Goal: Task Accomplishment & Management: Manage account settings

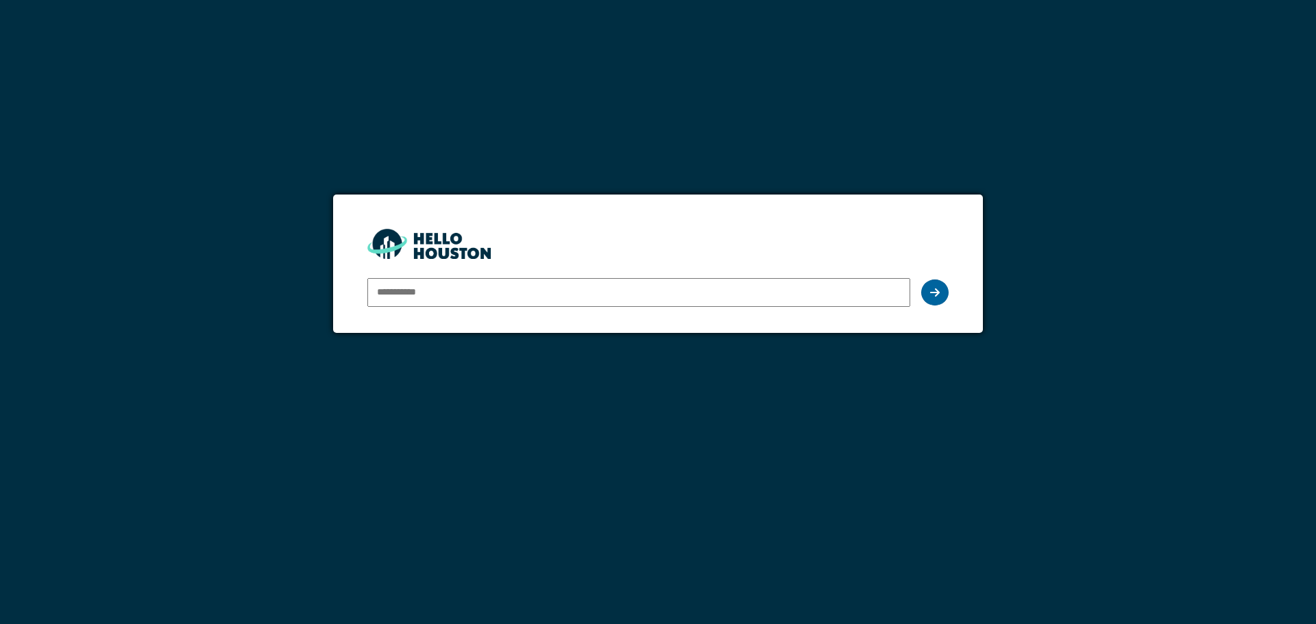
type input "**********"
click at [941, 290] on div at bounding box center [934, 293] width 27 height 26
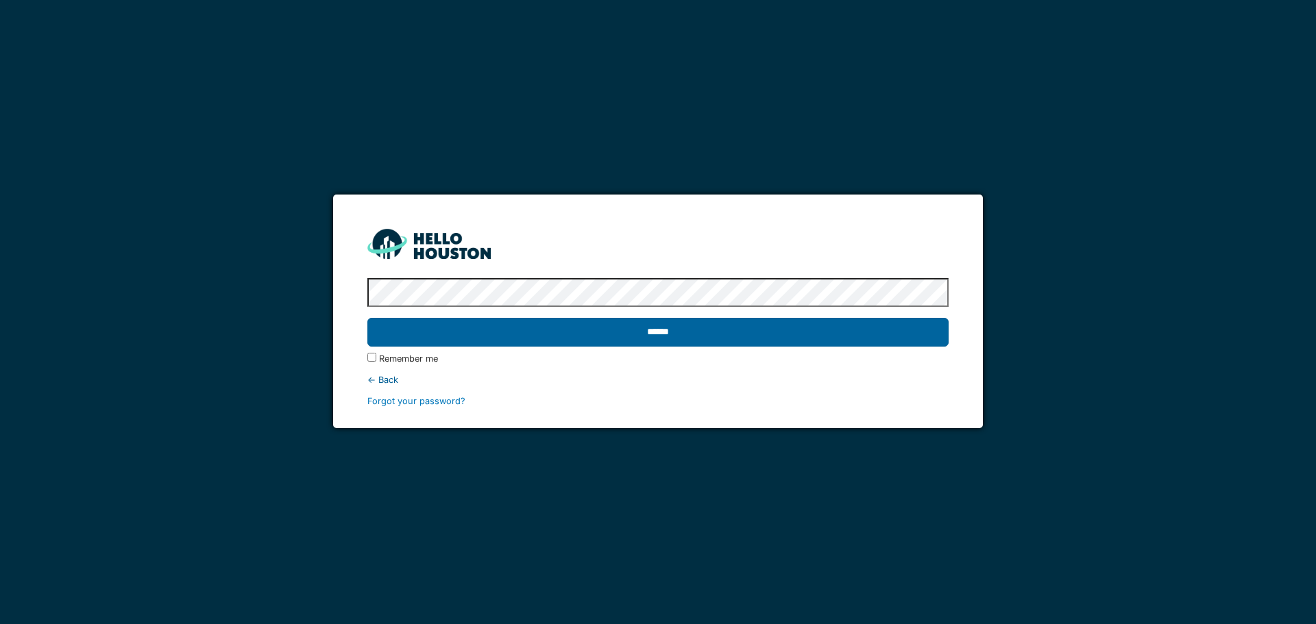
click at [778, 329] on input "******" at bounding box center [657, 332] width 580 height 29
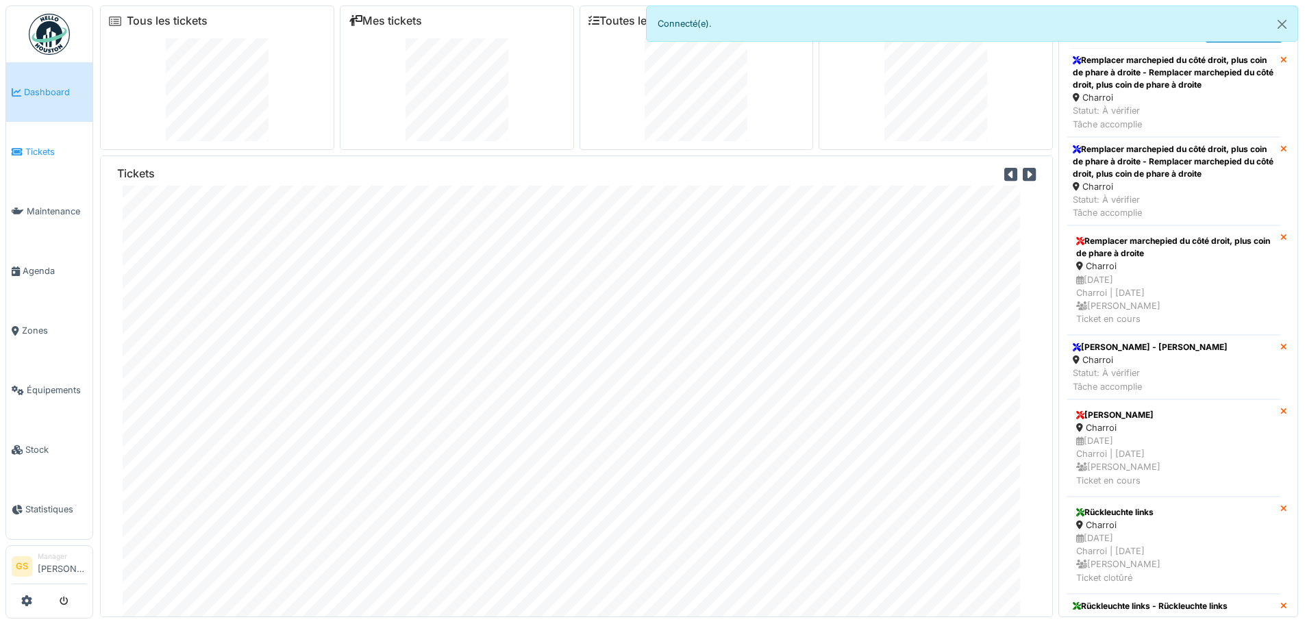
click at [29, 150] on span "Tickets" at bounding box center [56, 151] width 62 height 13
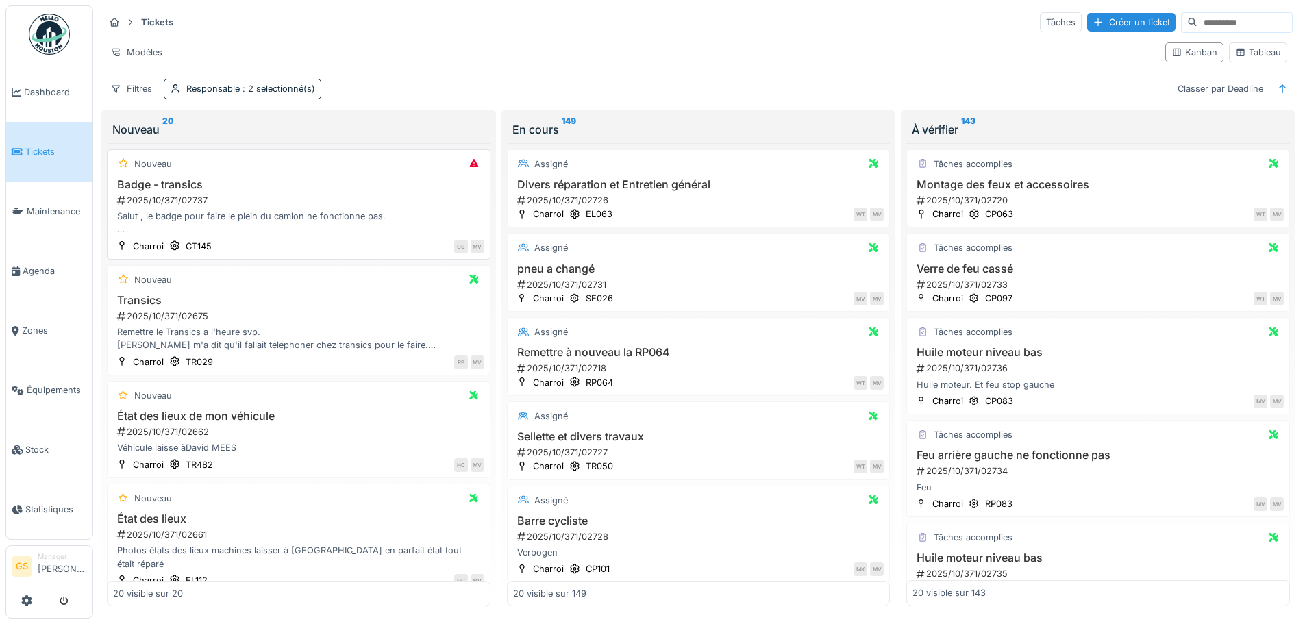
click at [161, 195] on div "2025/10/371/02737" at bounding box center [300, 200] width 369 height 13
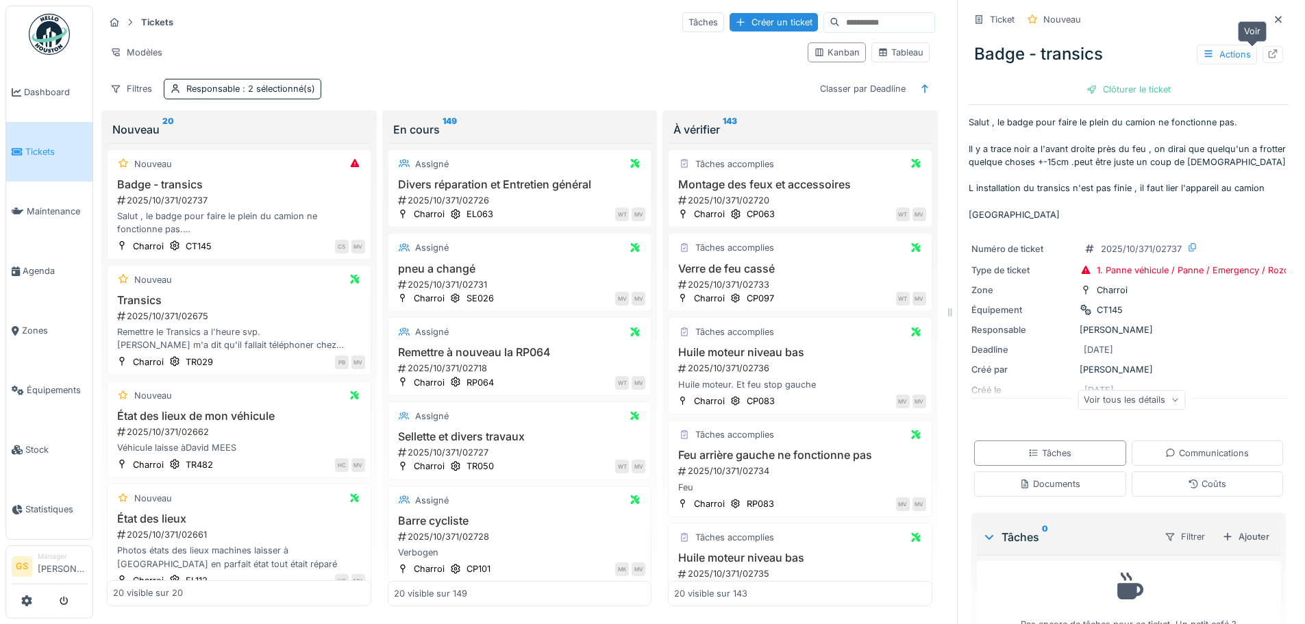
click at [1268, 48] on div at bounding box center [1273, 54] width 11 height 13
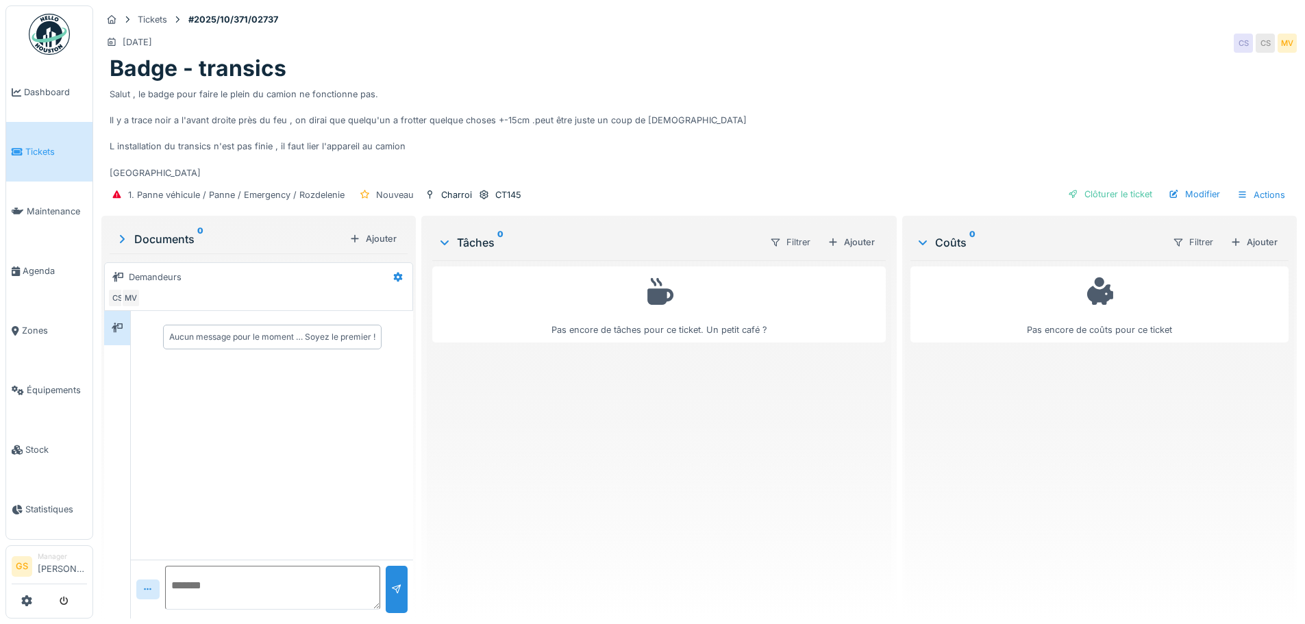
click at [30, 147] on span "Tickets" at bounding box center [56, 151] width 62 height 13
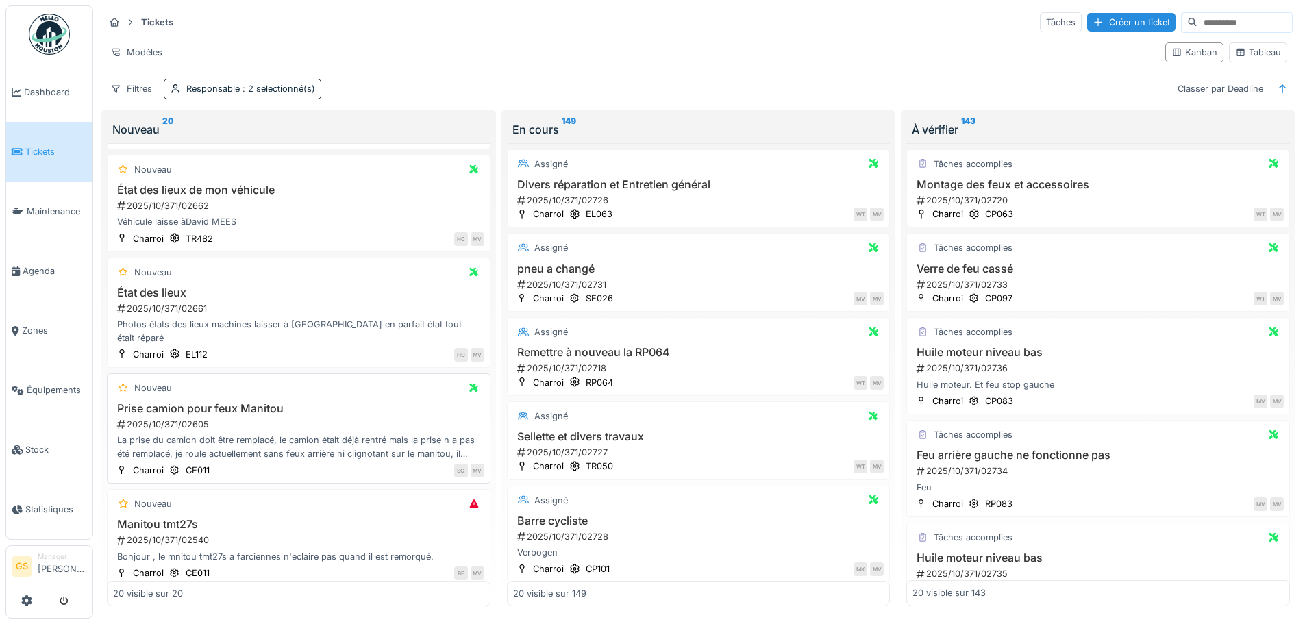
scroll to position [274, 0]
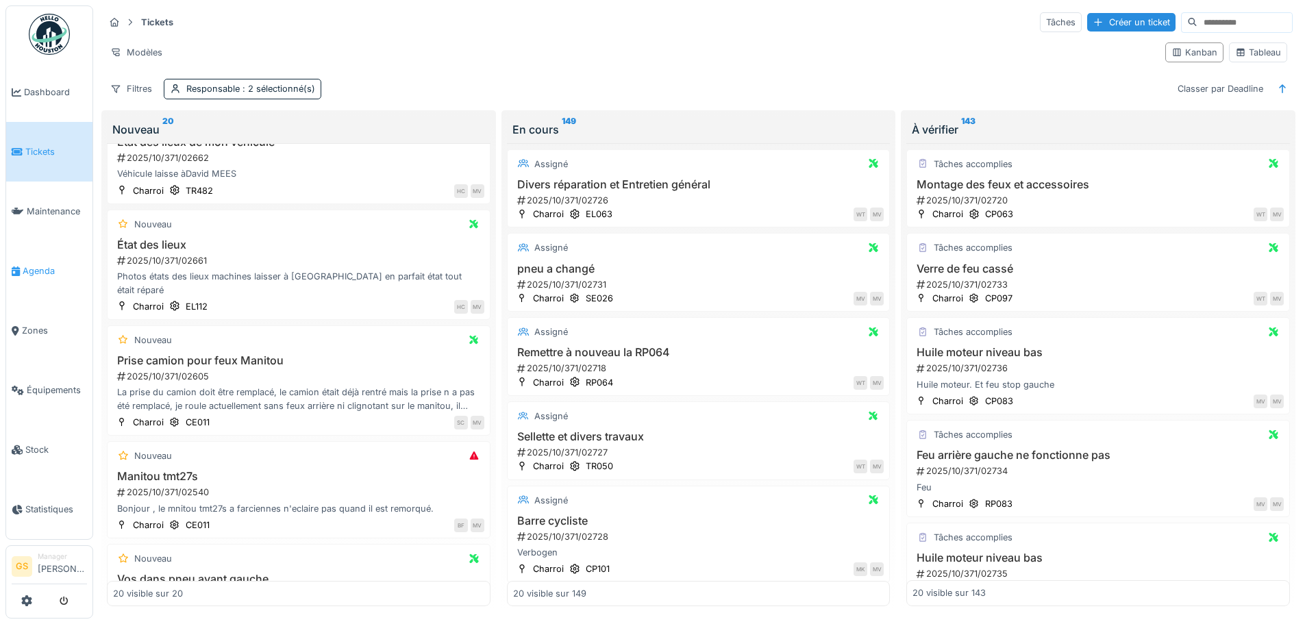
click at [28, 256] on link "Agenda" at bounding box center [49, 271] width 86 height 60
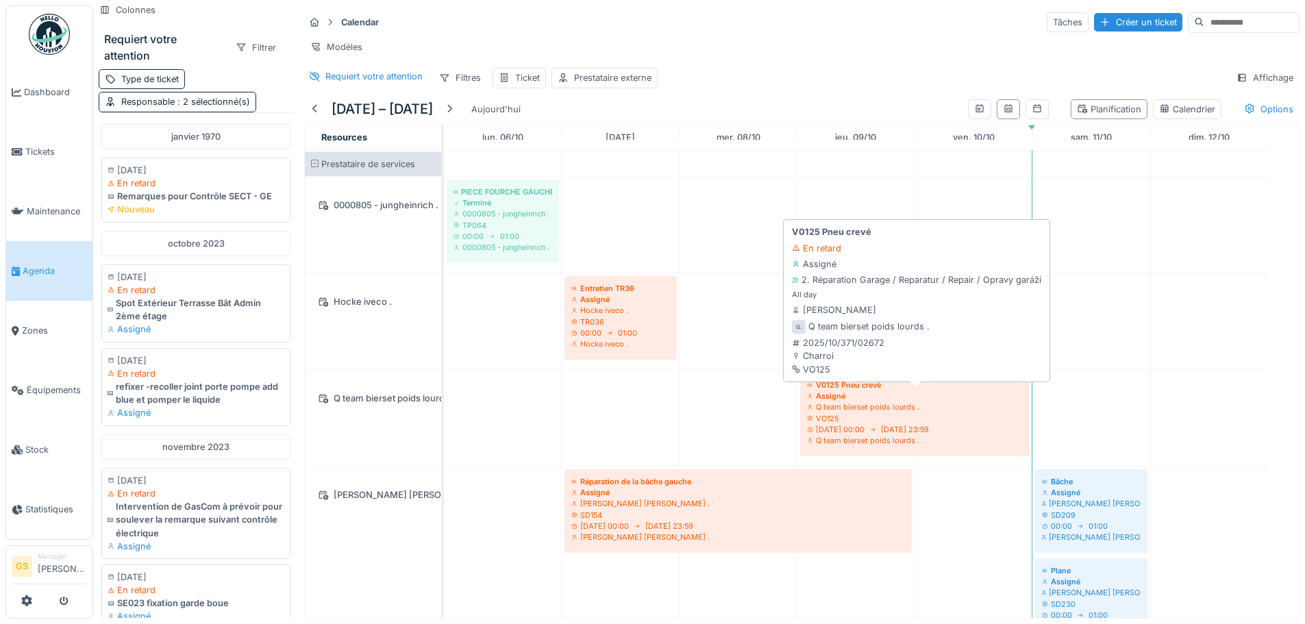
click at [833, 424] on div "VO125" at bounding box center [915, 418] width 216 height 11
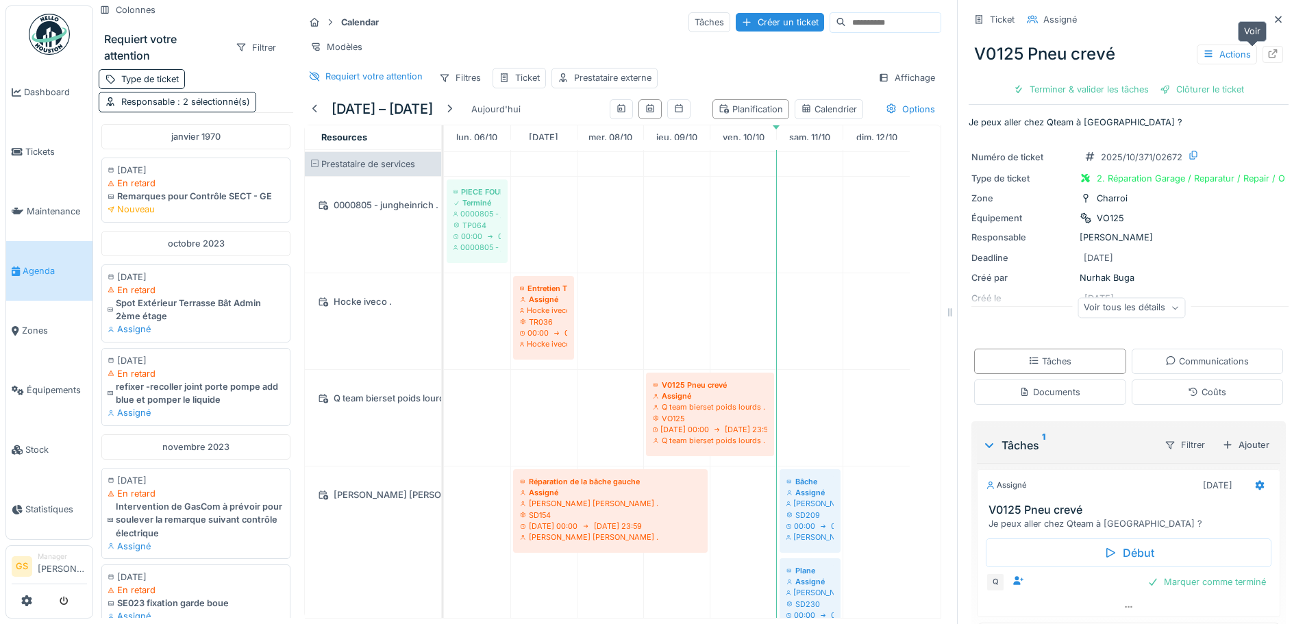
click at [1268, 53] on icon at bounding box center [1273, 53] width 11 height 9
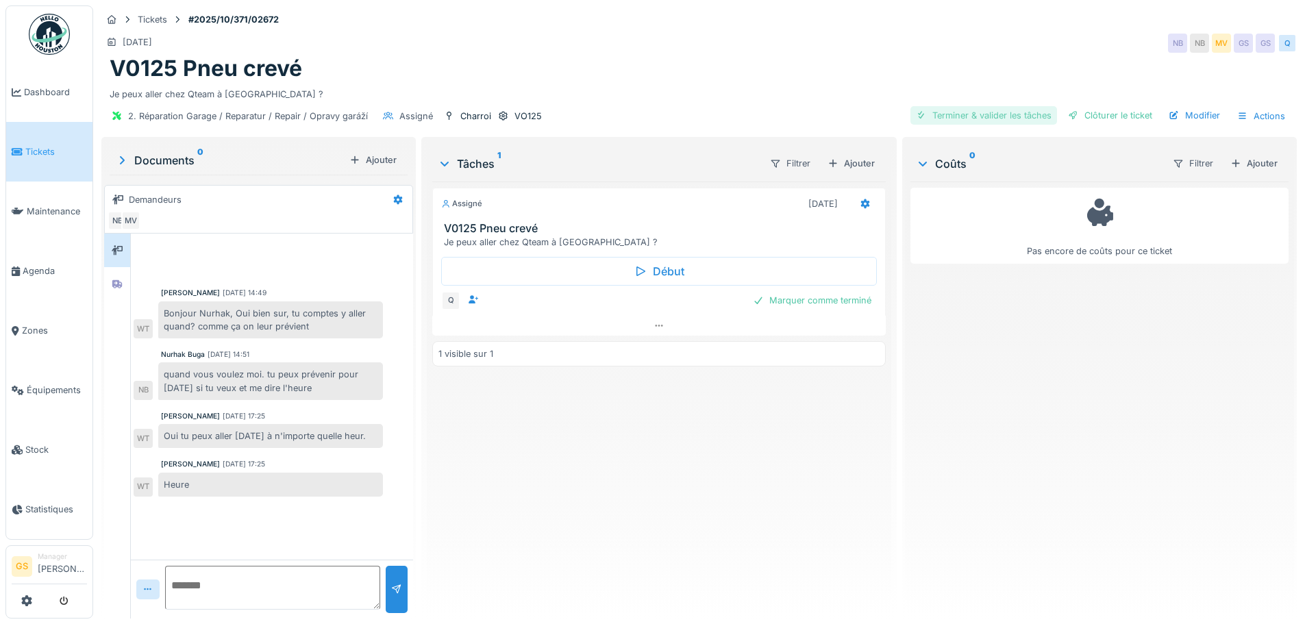
click at [950, 116] on div "Terminer & valider les tâches" at bounding box center [984, 115] width 147 height 19
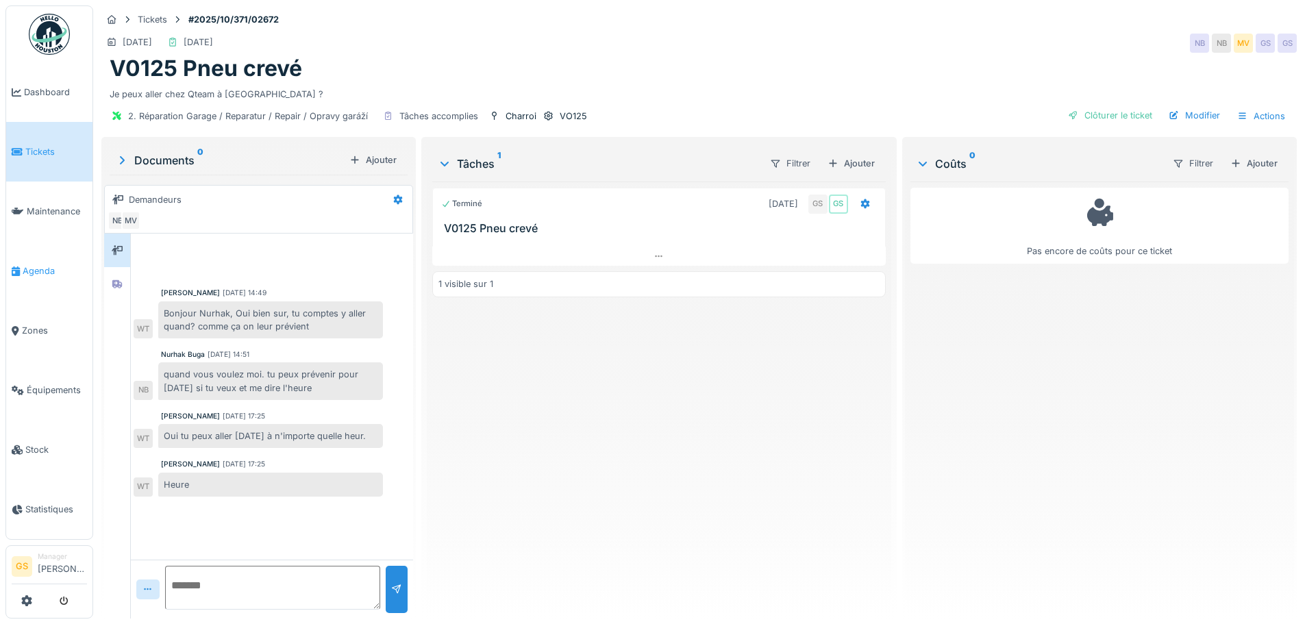
click at [42, 264] on span "Agenda" at bounding box center [55, 270] width 64 height 13
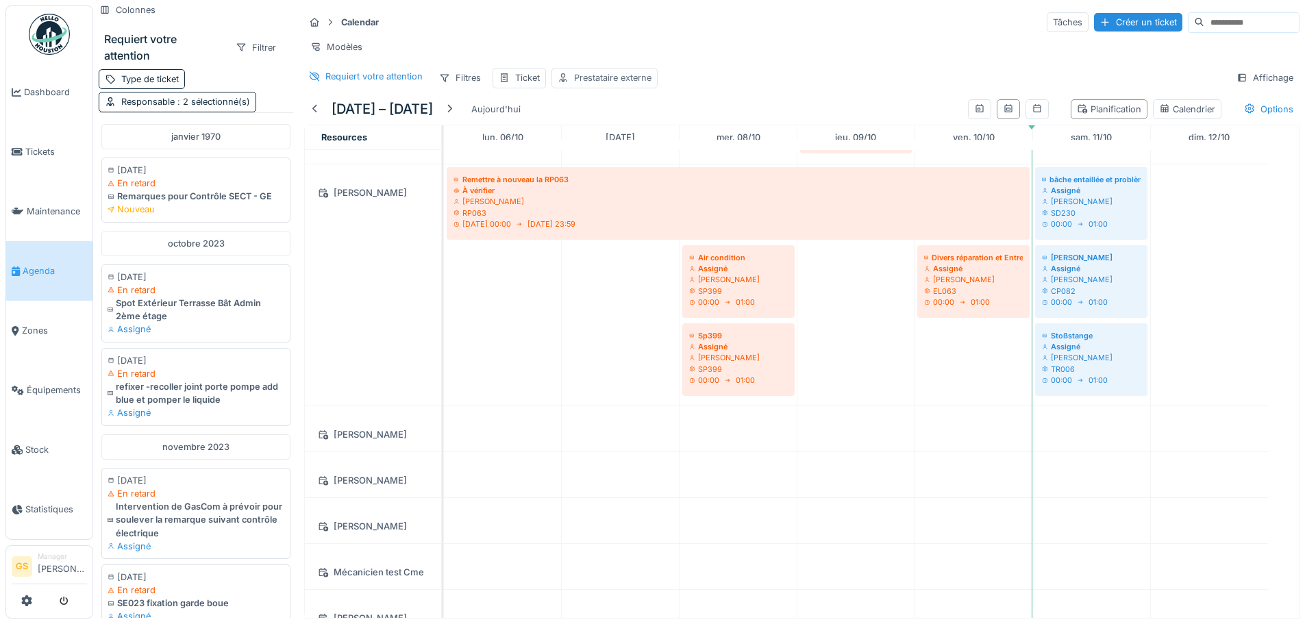
click at [580, 84] on div "Prestataire externe" at bounding box center [612, 77] width 77 height 13
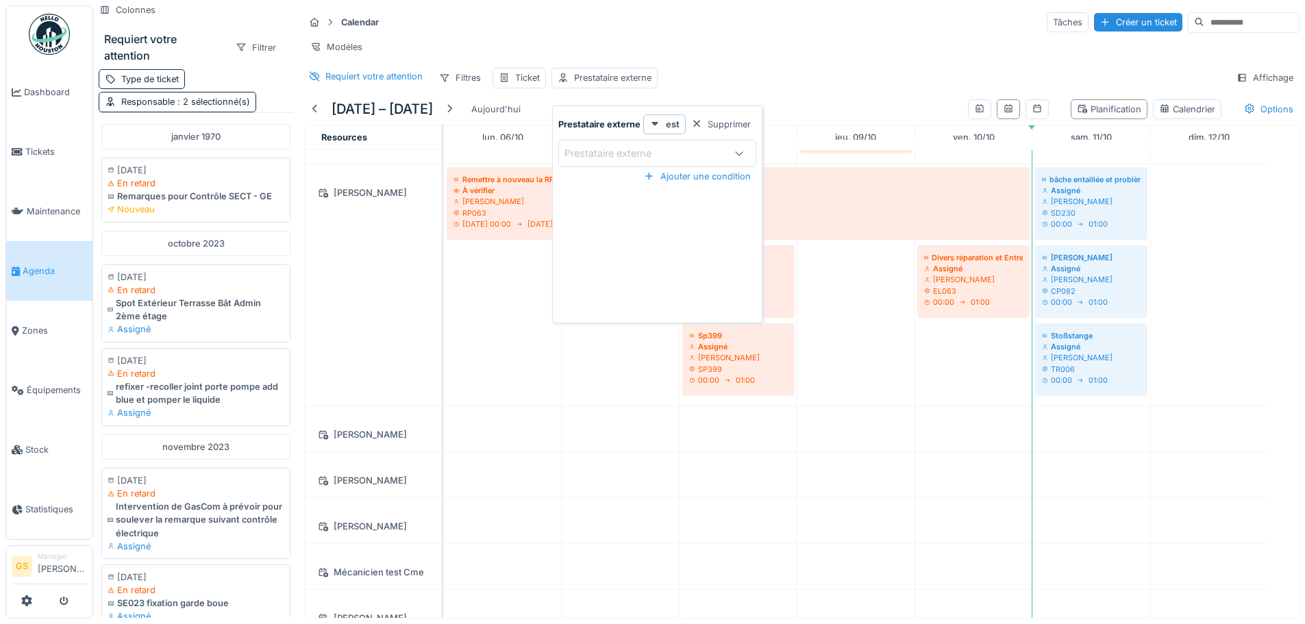
click at [857, 49] on div "Modèles" at bounding box center [802, 47] width 996 height 20
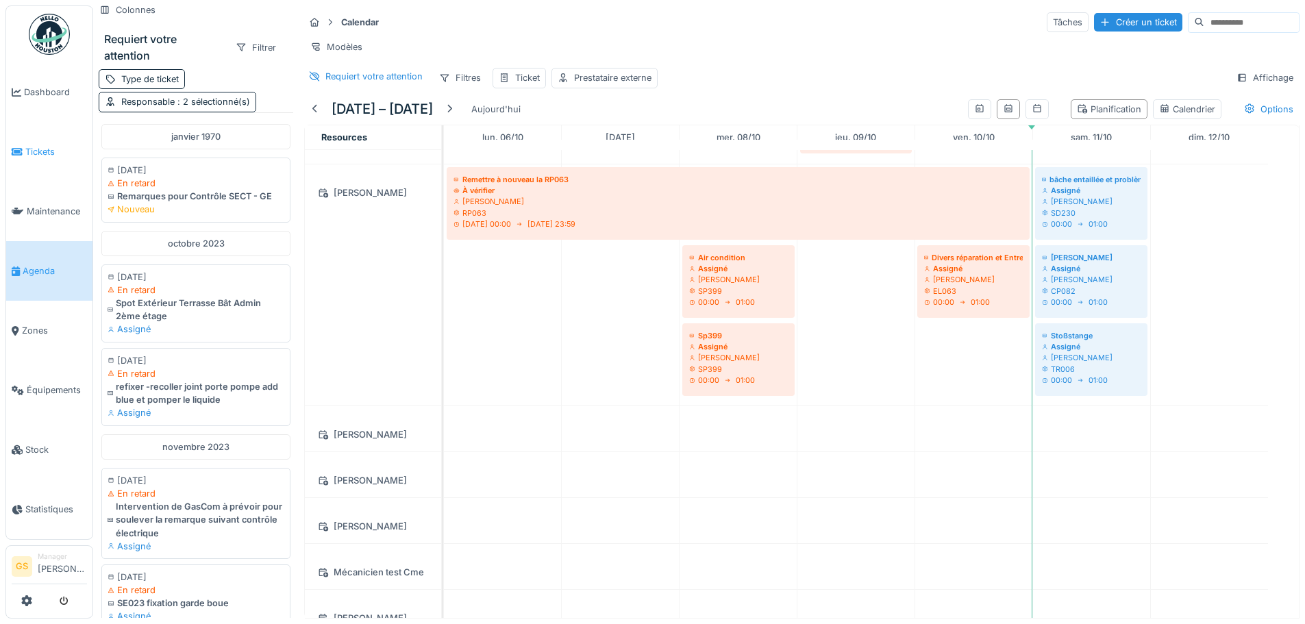
click at [34, 147] on span "Tickets" at bounding box center [56, 151] width 62 height 13
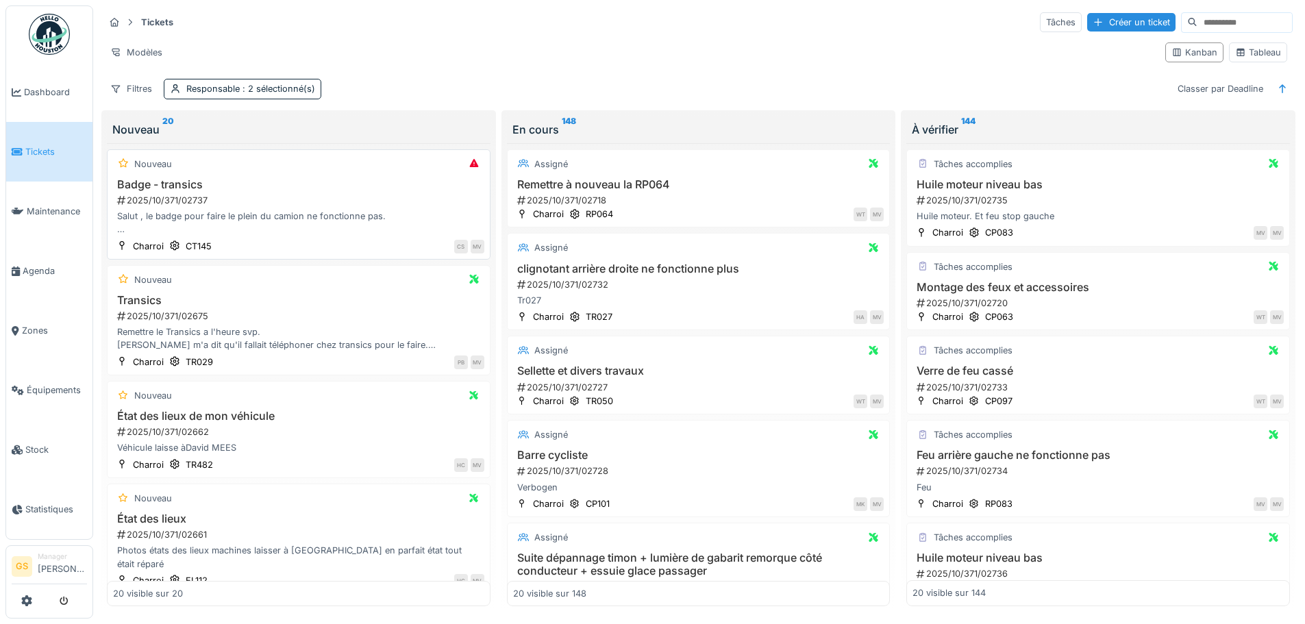
click at [177, 201] on div "2025/10/371/02737" at bounding box center [300, 200] width 369 height 13
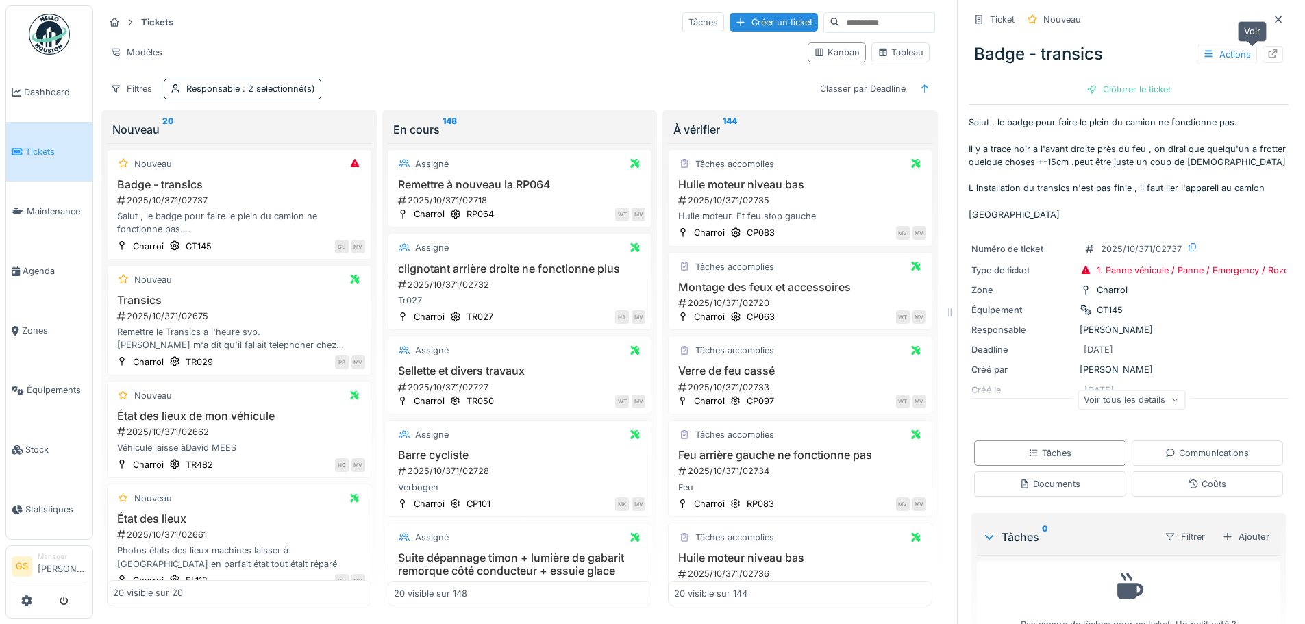
click at [1268, 54] on icon at bounding box center [1273, 53] width 11 height 9
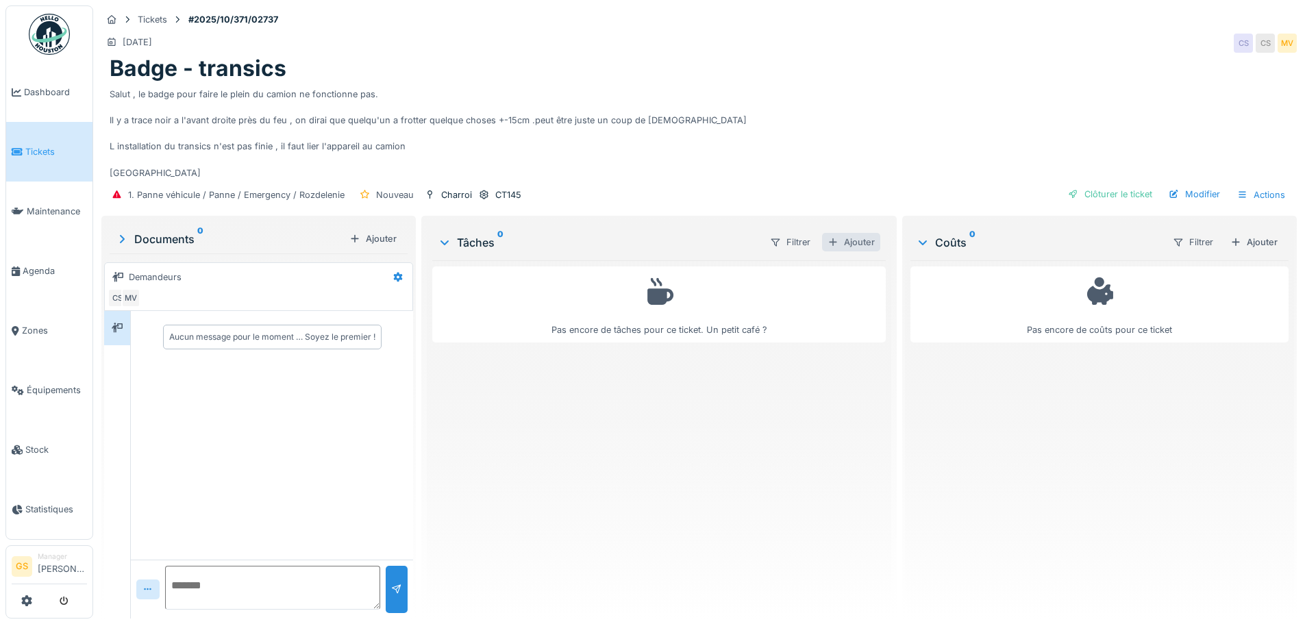
click at [850, 251] on div "Ajouter" at bounding box center [851, 242] width 58 height 19
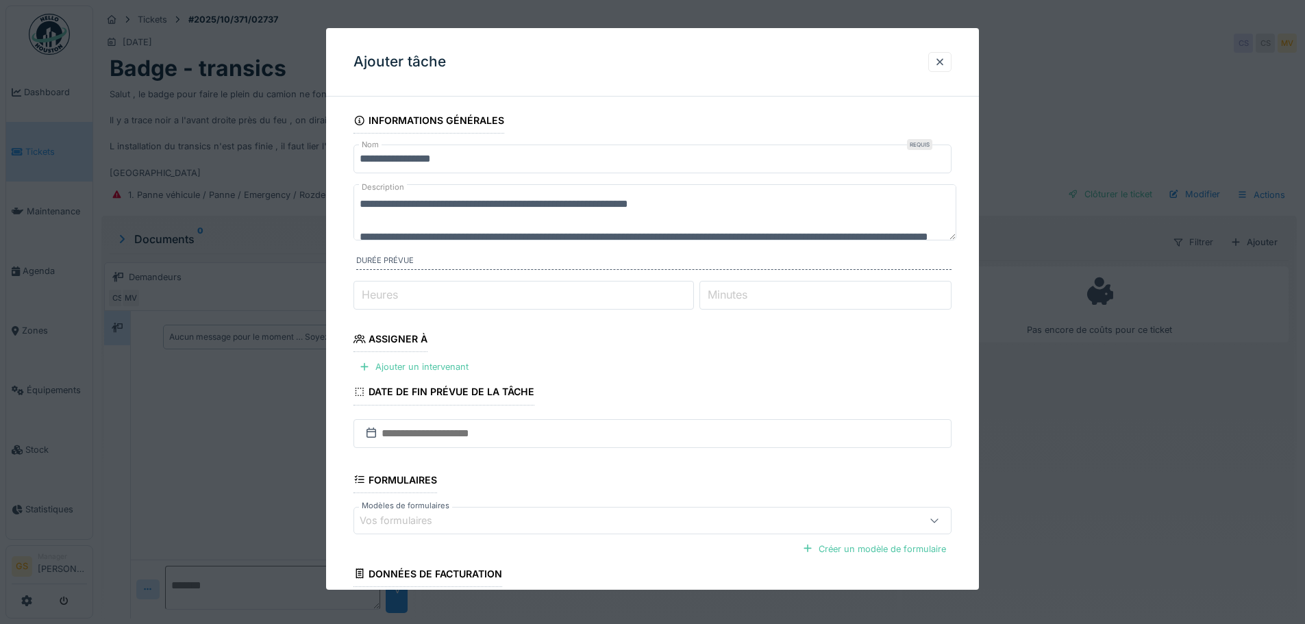
click at [402, 339] on div "Assigner à" at bounding box center [391, 340] width 74 height 23
click at [417, 367] on div "Ajouter un intervenant" at bounding box center [414, 367] width 121 height 19
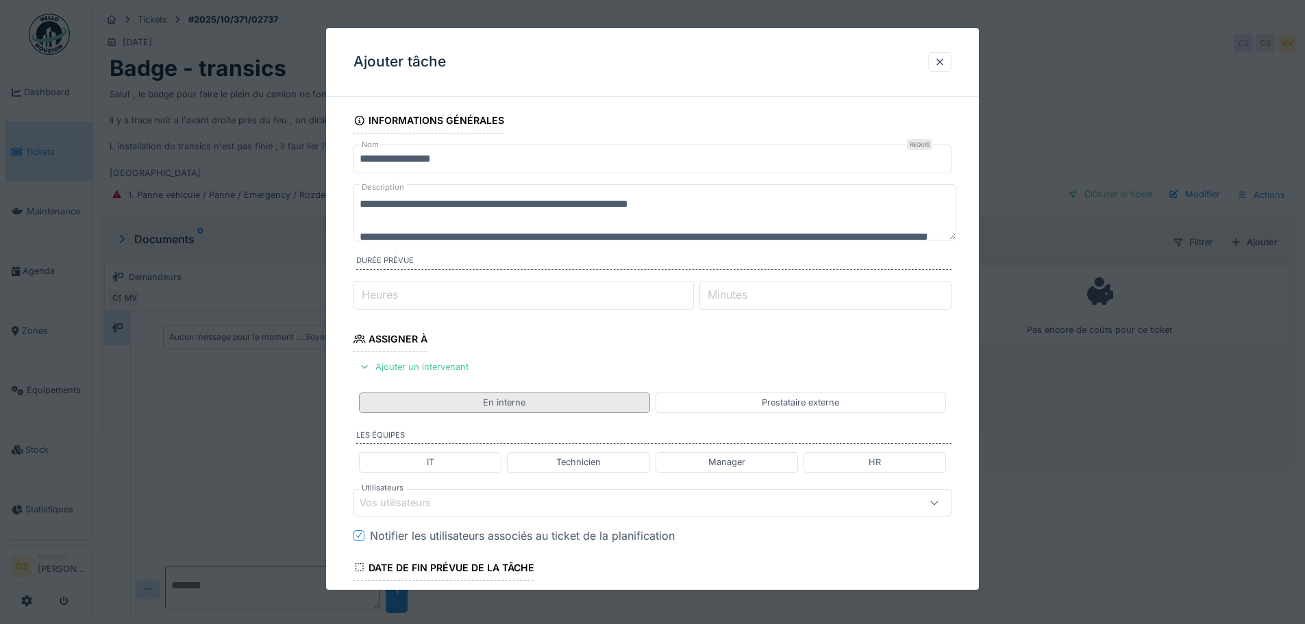
click at [574, 402] on div "En interne" at bounding box center [504, 403] width 291 height 20
click at [581, 462] on div "Technicien" at bounding box center [578, 462] width 45 height 13
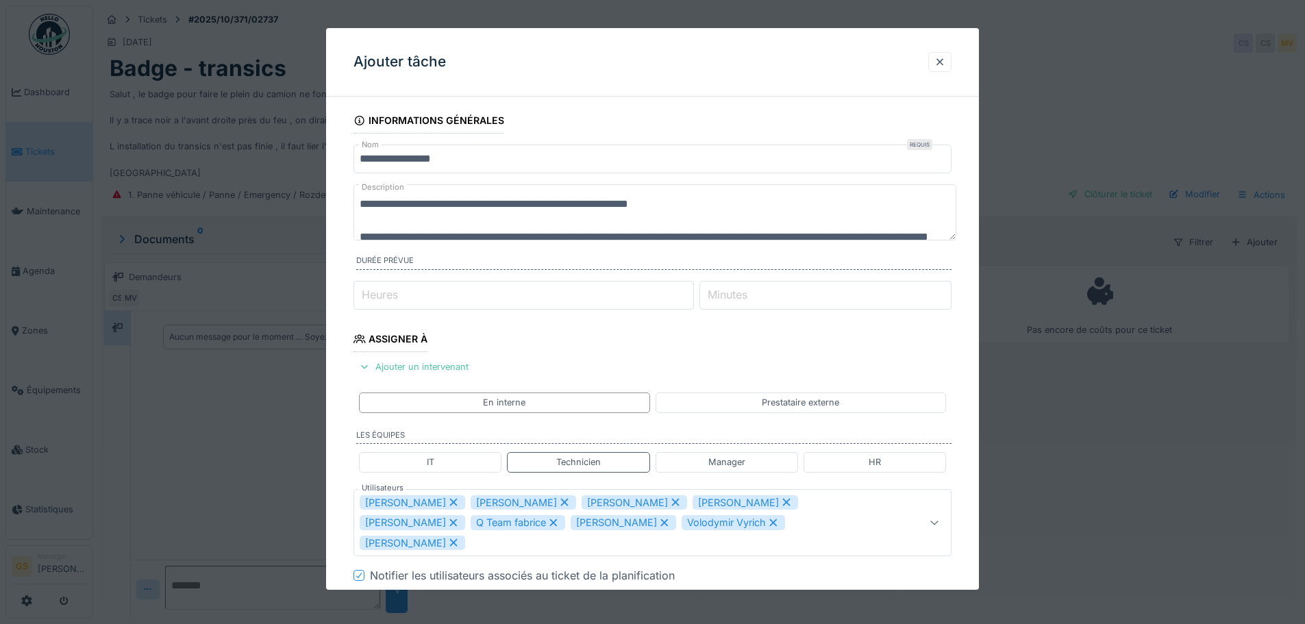
click at [458, 539] on icon at bounding box center [454, 543] width 8 height 8
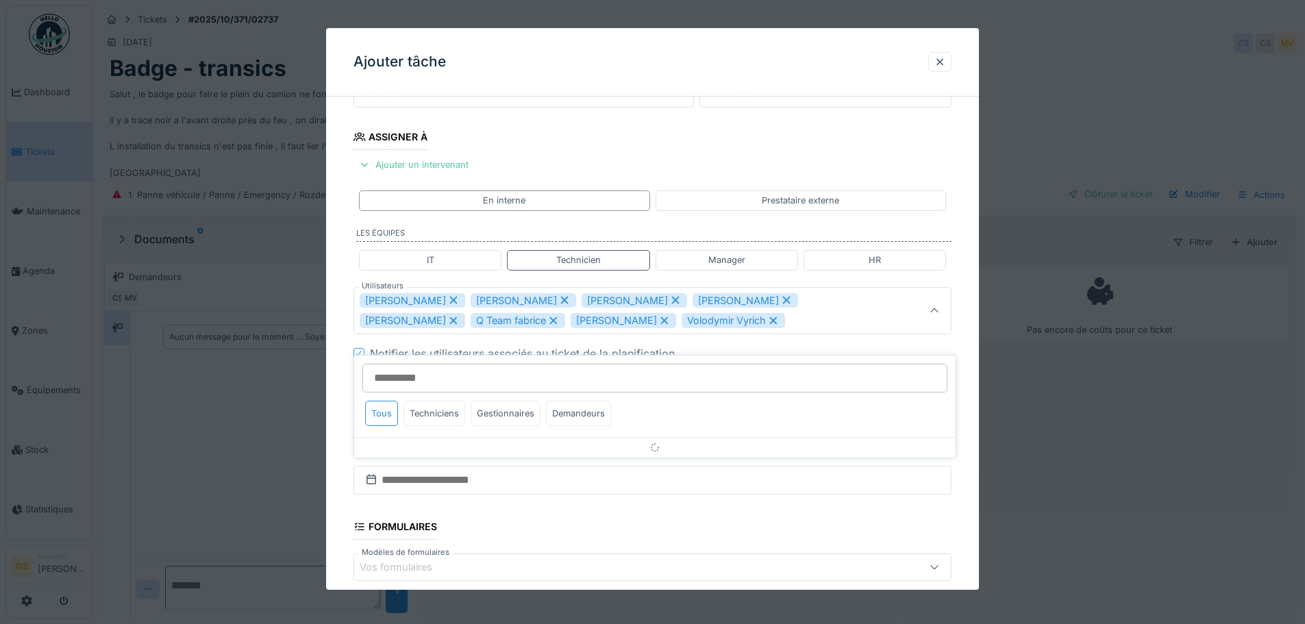
scroll to position [204, 0]
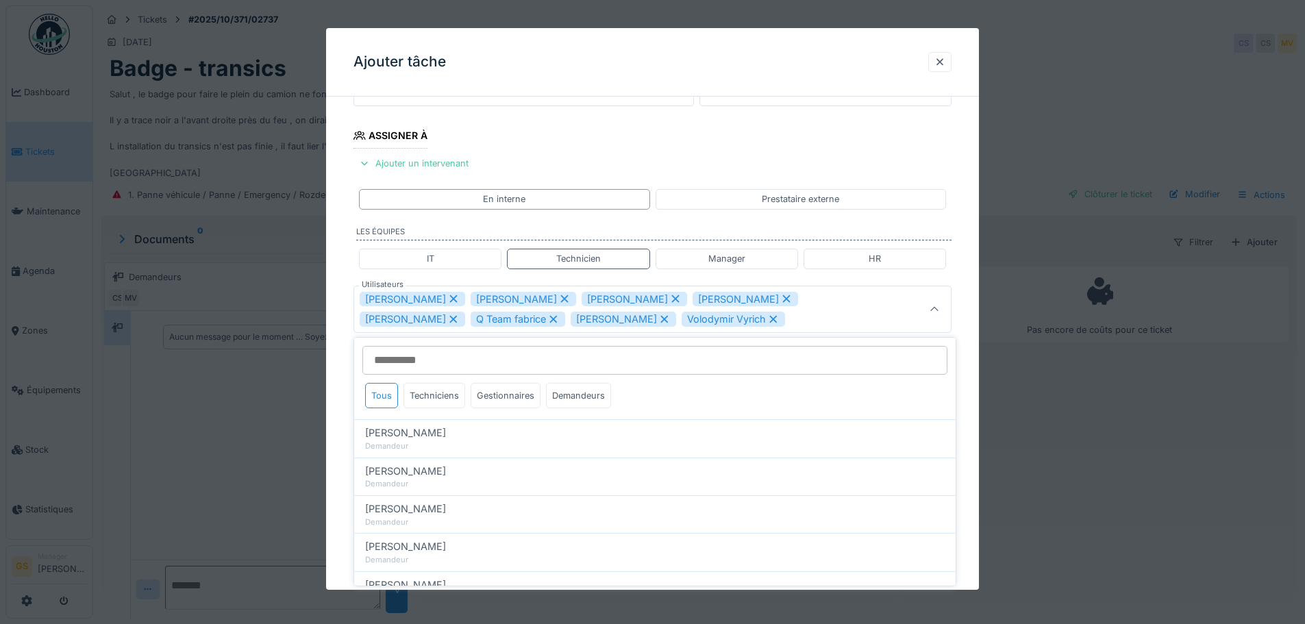
click at [767, 315] on icon at bounding box center [773, 320] width 12 height 10
click at [659, 320] on icon at bounding box center [665, 320] width 12 height 10
click at [547, 317] on icon at bounding box center [553, 320] width 12 height 10
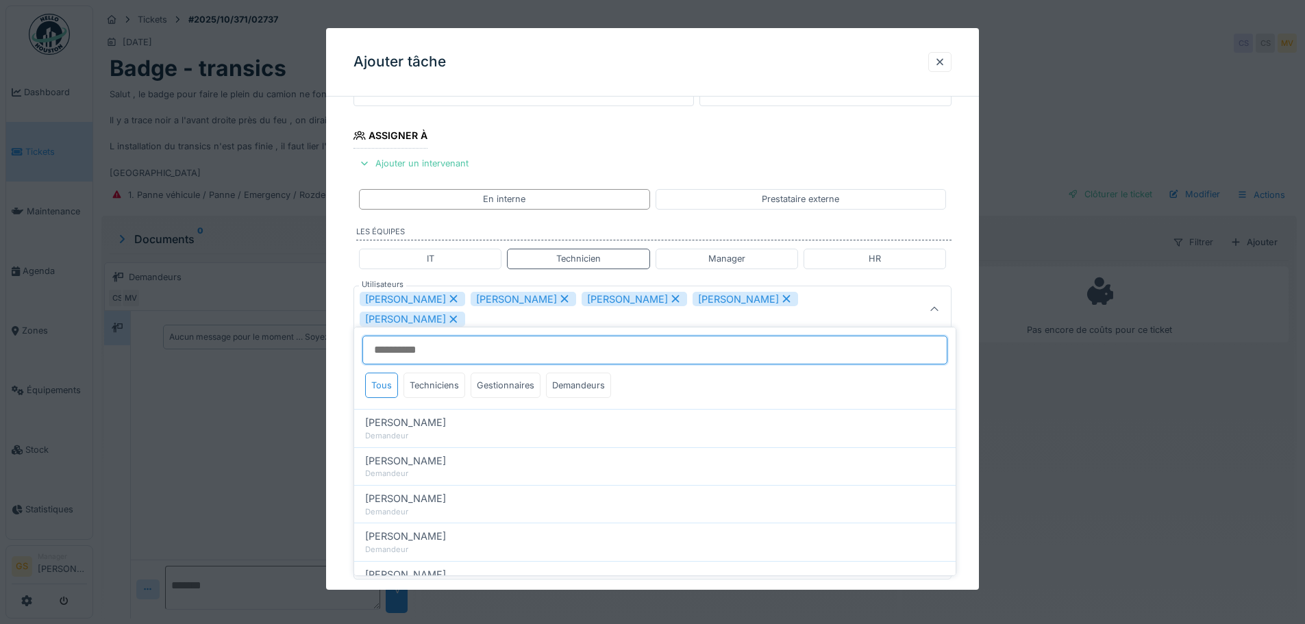
scroll to position [194, 0]
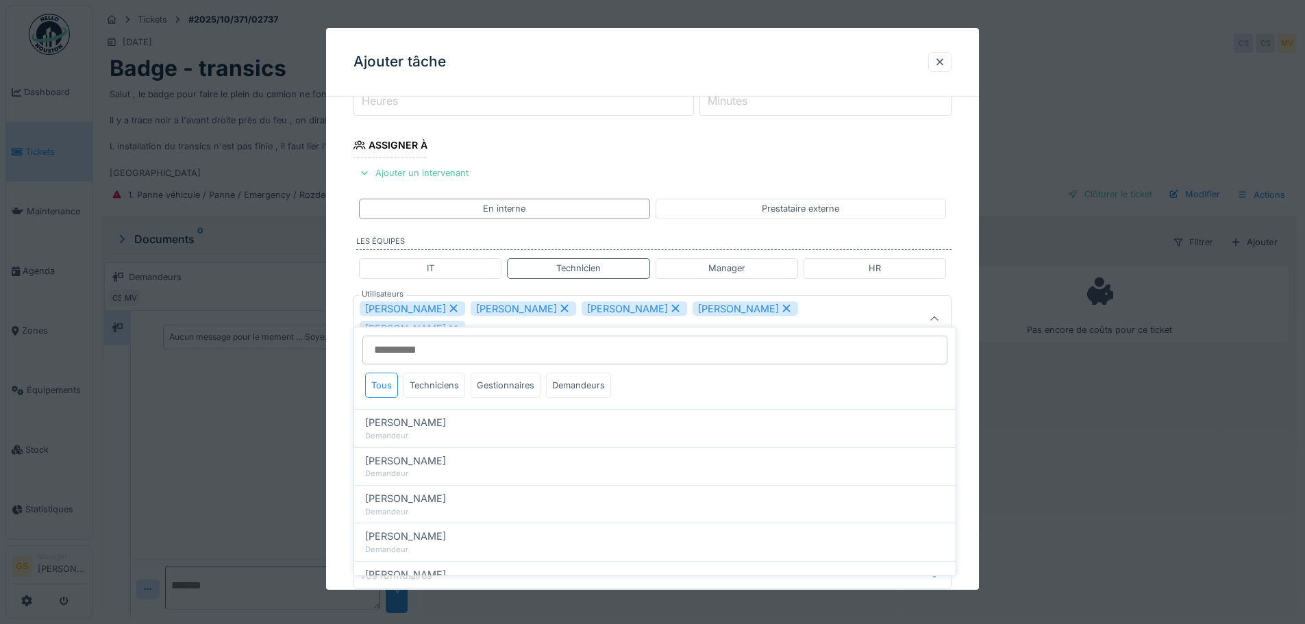
click at [558, 305] on icon at bounding box center [564, 309] width 12 height 10
click at [447, 305] on icon at bounding box center [453, 309] width 12 height 10
click at [450, 306] on icon at bounding box center [454, 309] width 8 height 8
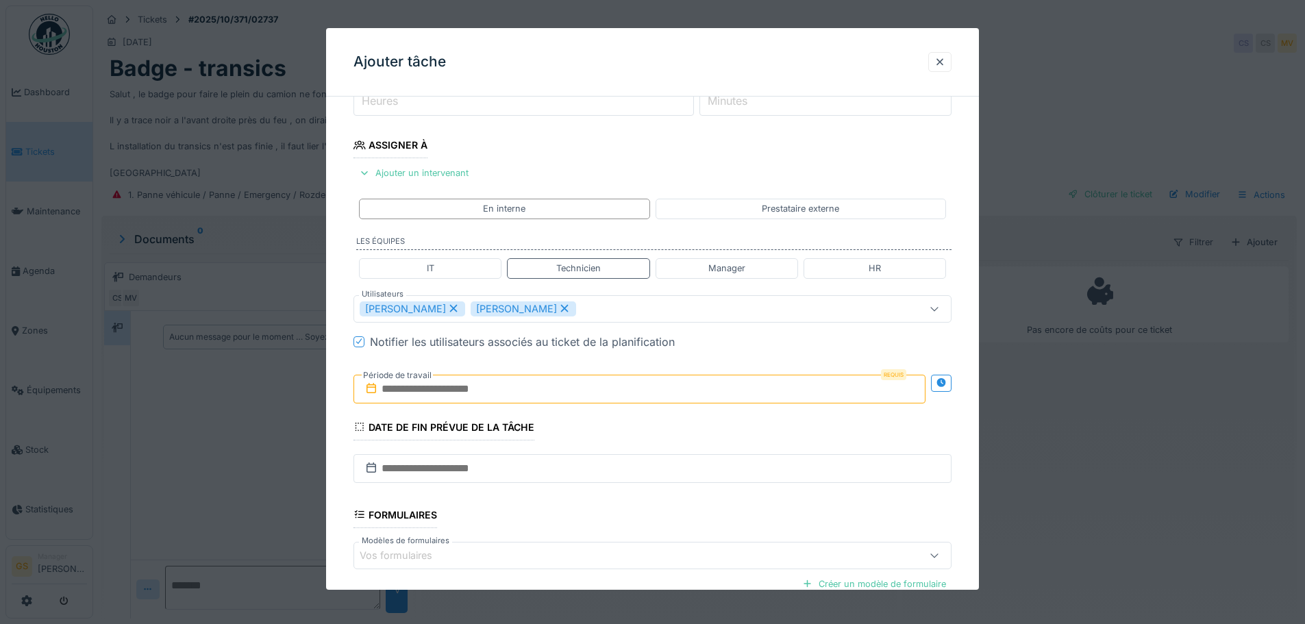
click at [450, 306] on icon at bounding box center [453, 309] width 12 height 10
type input "****"
click at [471, 387] on input "text" at bounding box center [640, 389] width 572 height 29
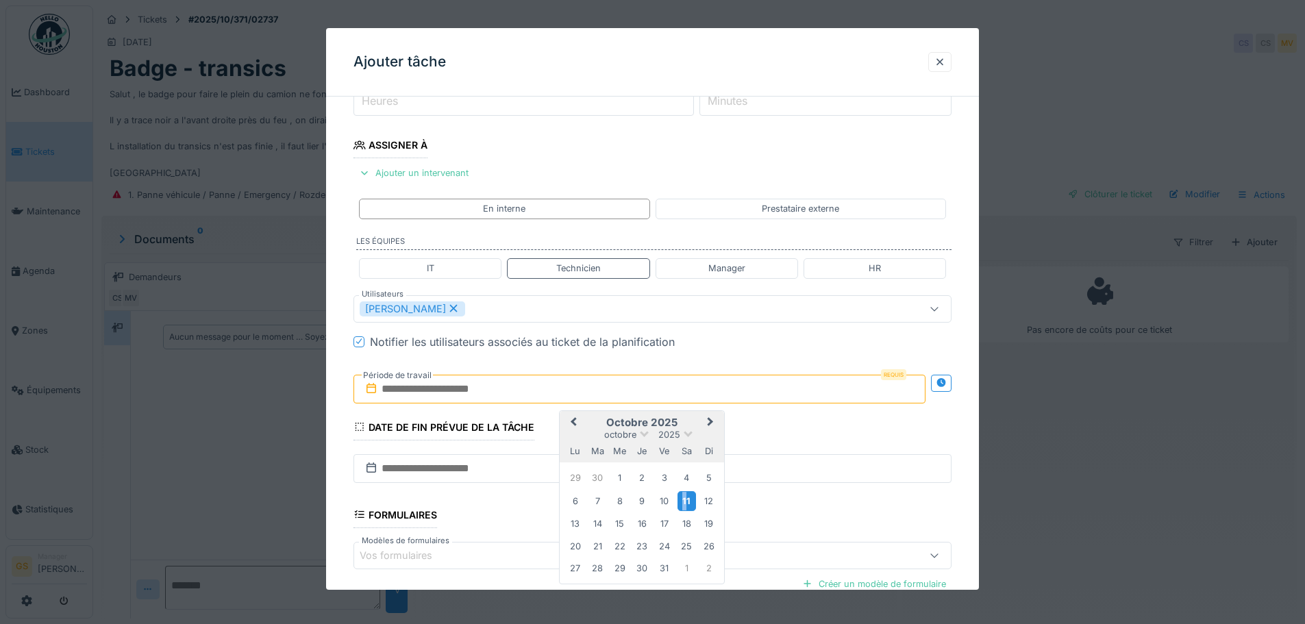
click at [685, 503] on div "11" at bounding box center [687, 501] width 19 height 20
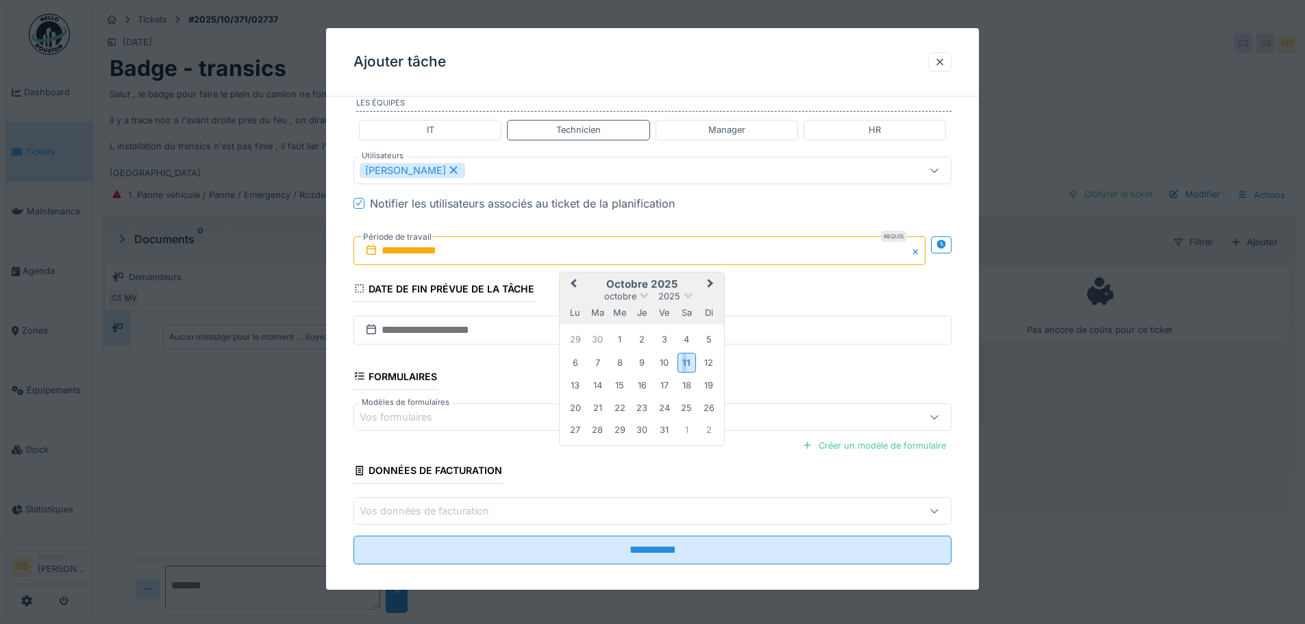
scroll to position [345, 0]
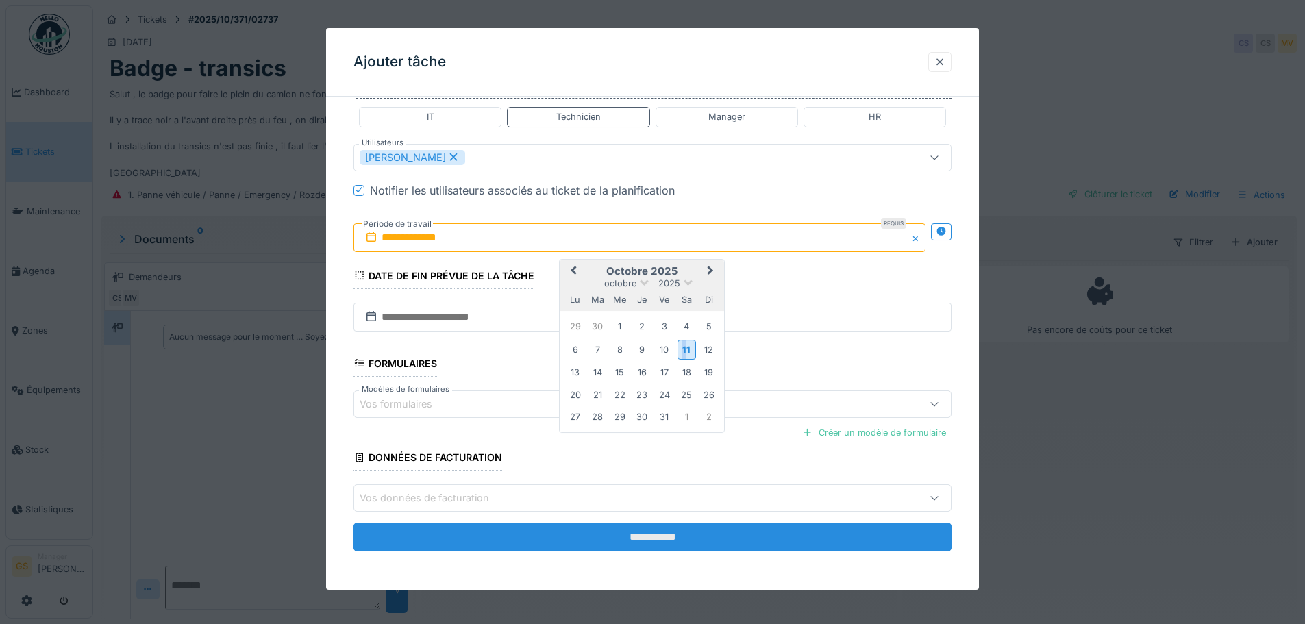
click at [667, 533] on input "**********" at bounding box center [653, 537] width 598 height 29
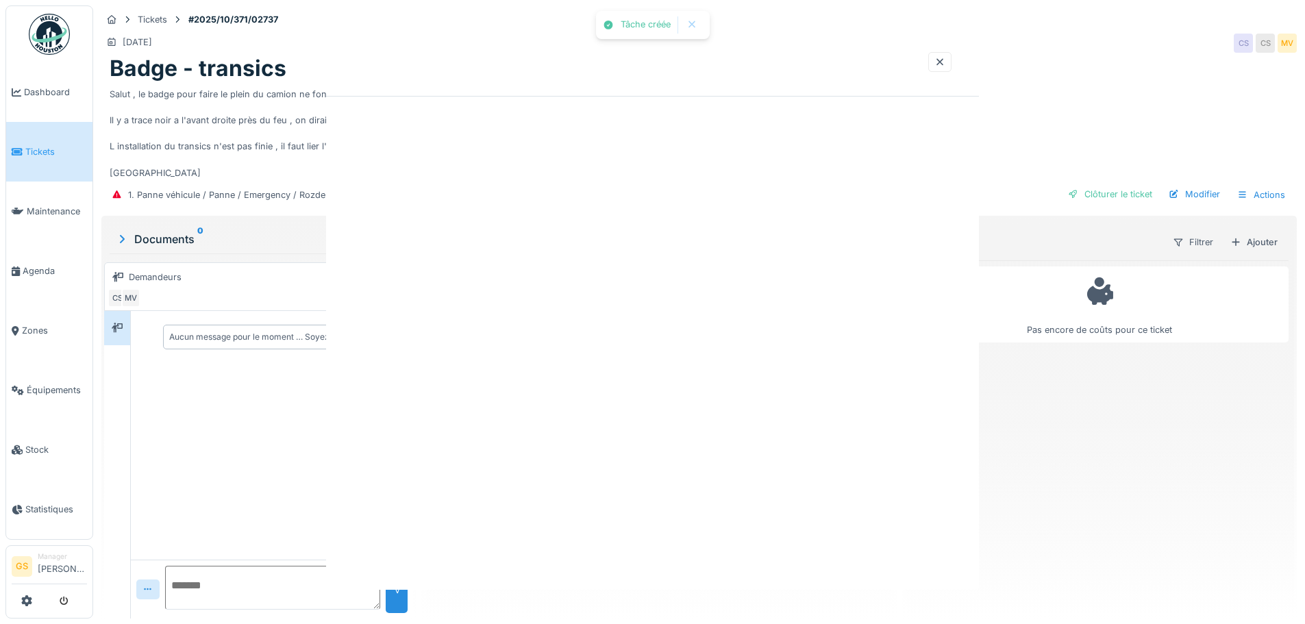
scroll to position [0, 0]
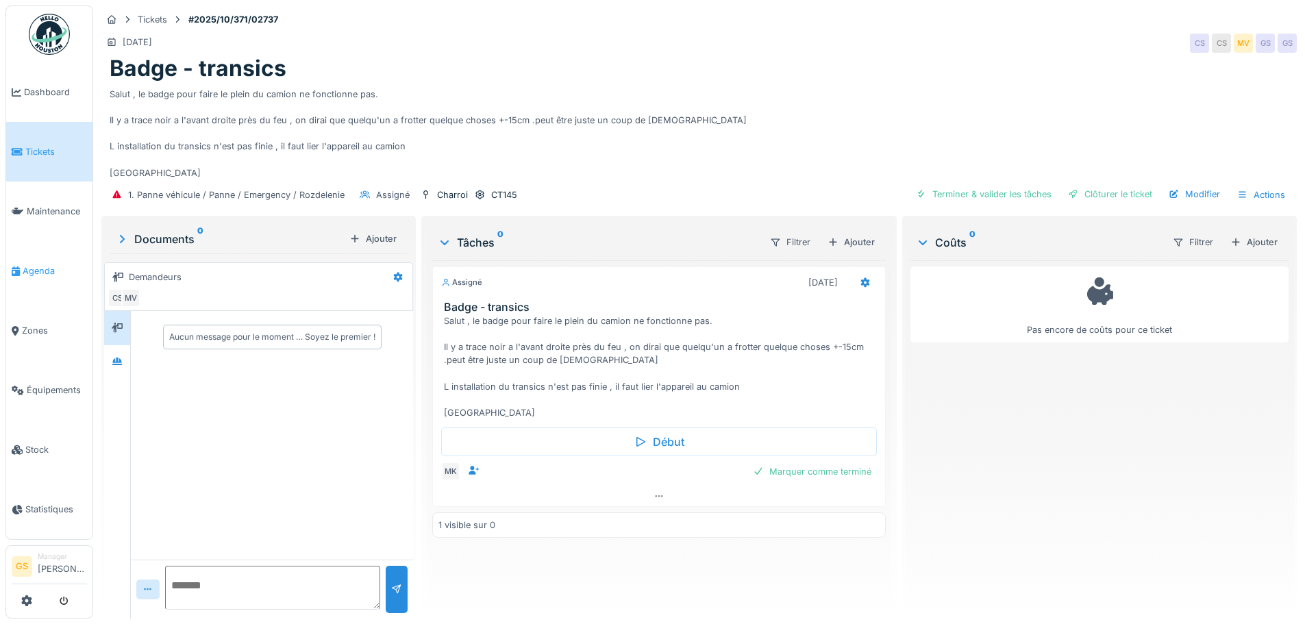
click at [43, 264] on span "Agenda" at bounding box center [55, 270] width 64 height 13
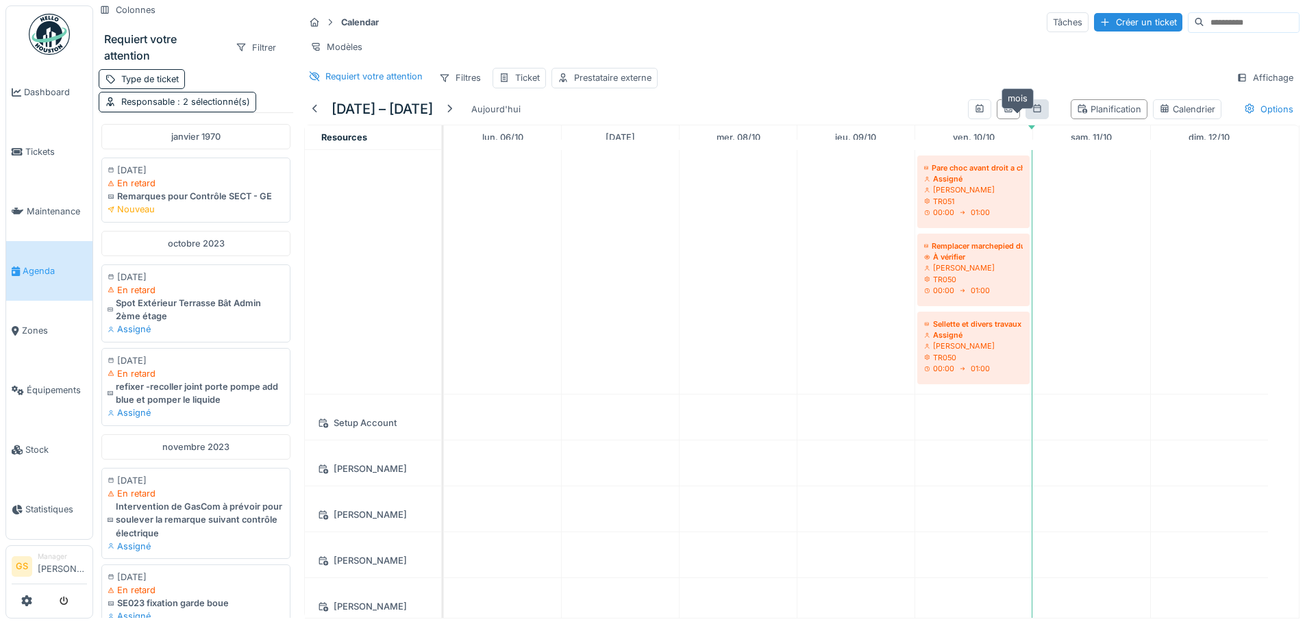
click at [1032, 113] on icon at bounding box center [1037, 108] width 11 height 9
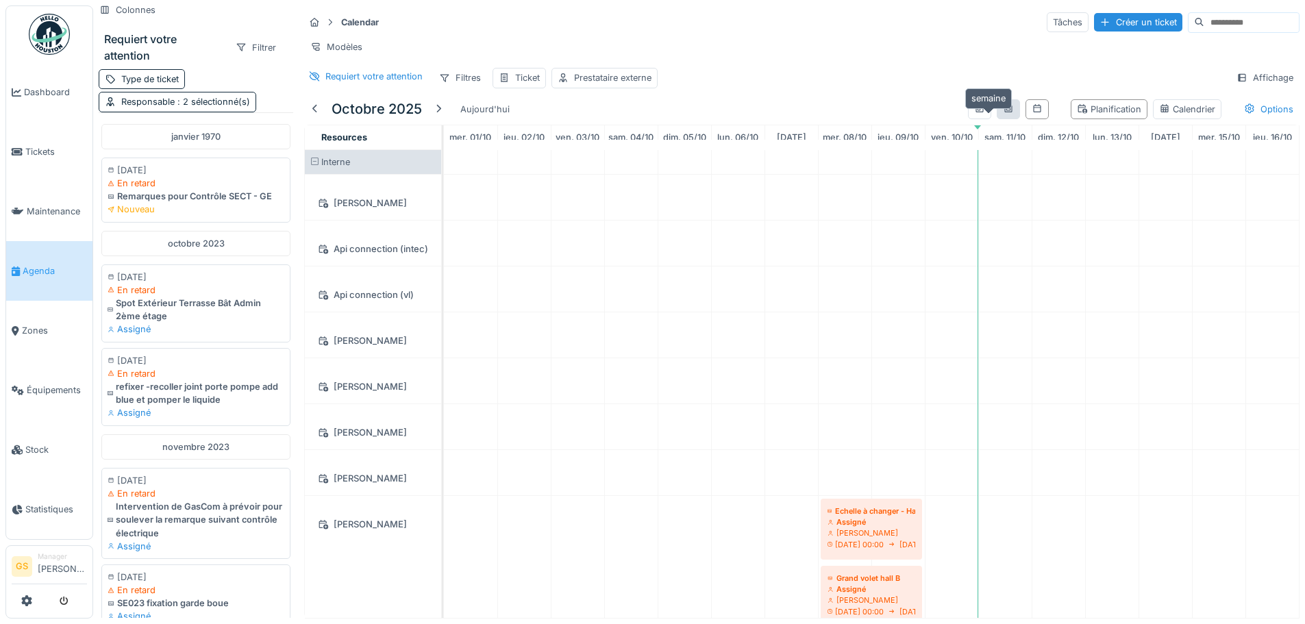
click at [1003, 113] on icon at bounding box center [1008, 108] width 11 height 9
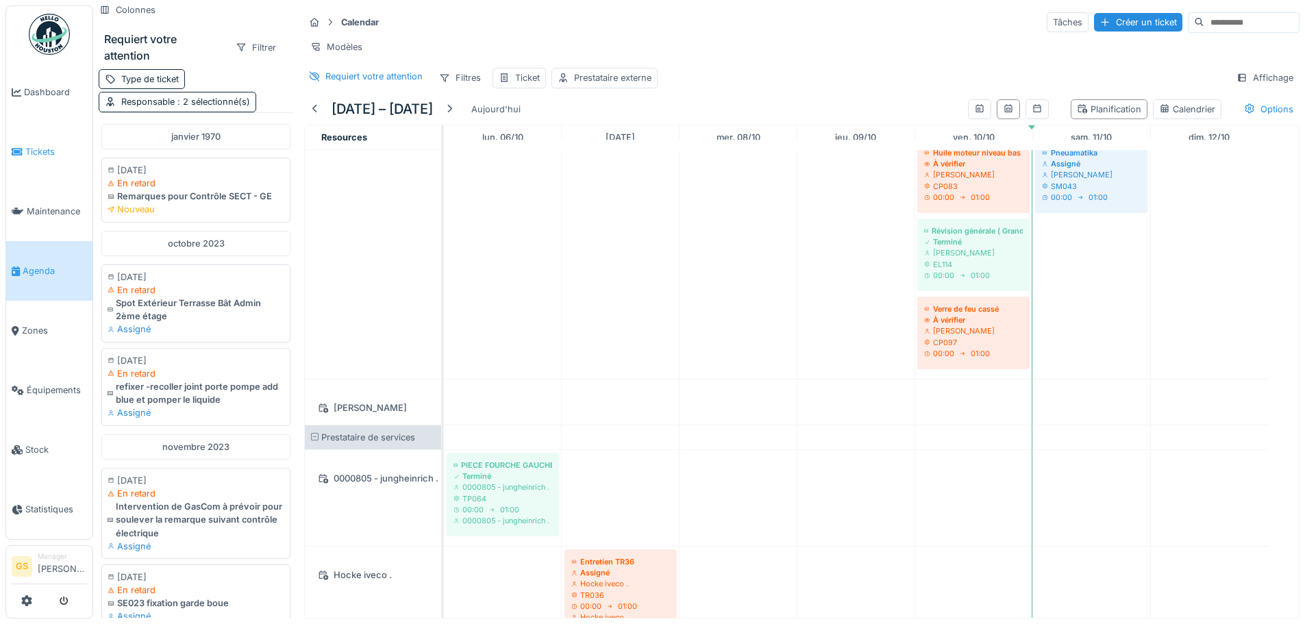
click at [34, 145] on span "Tickets" at bounding box center [56, 151] width 62 height 13
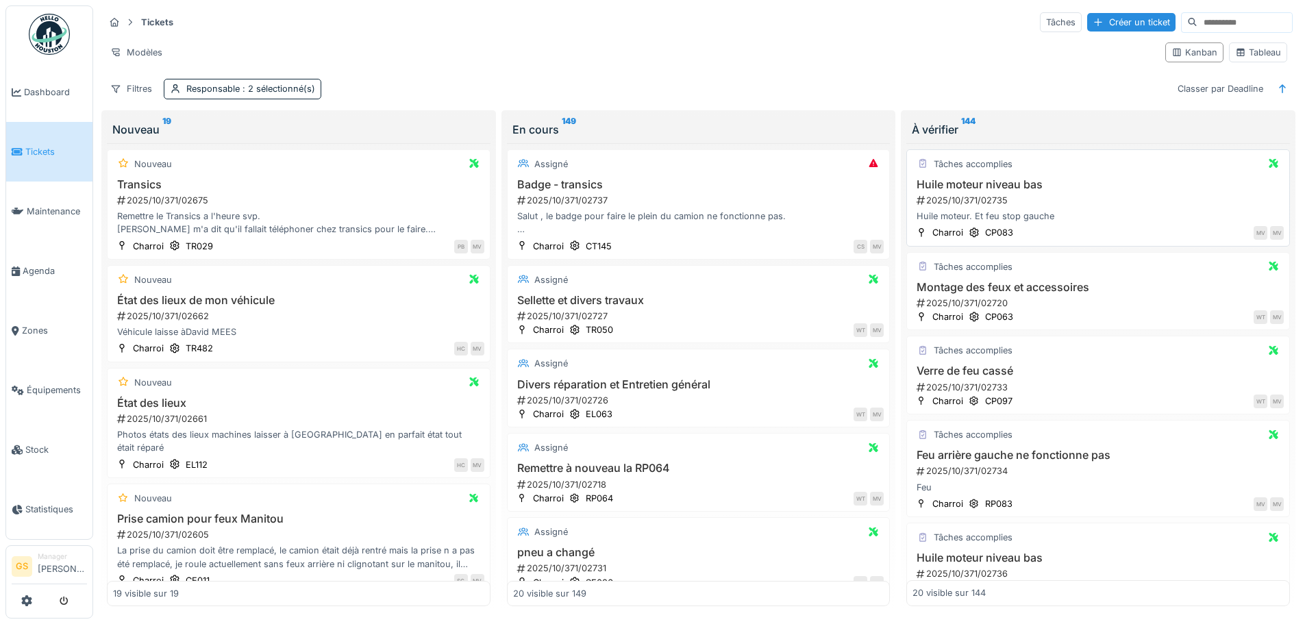
click at [979, 199] on div "2025/10/371/02735" at bounding box center [1099, 200] width 369 height 13
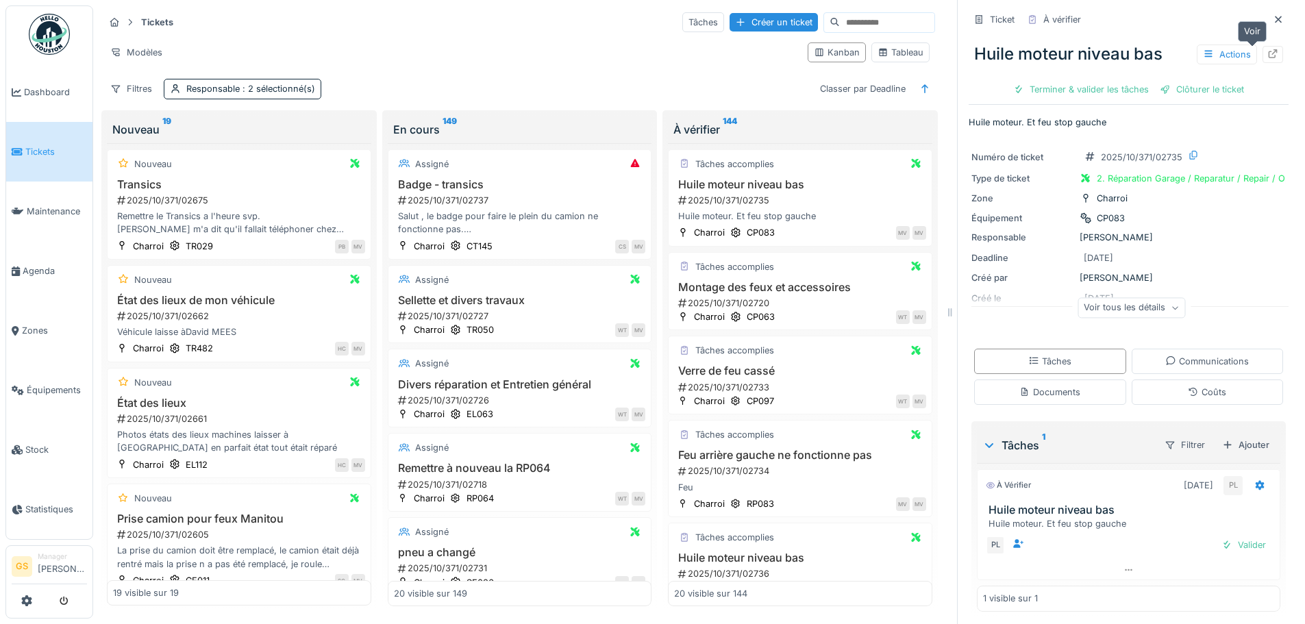
click at [1269, 51] on icon at bounding box center [1273, 53] width 9 height 9
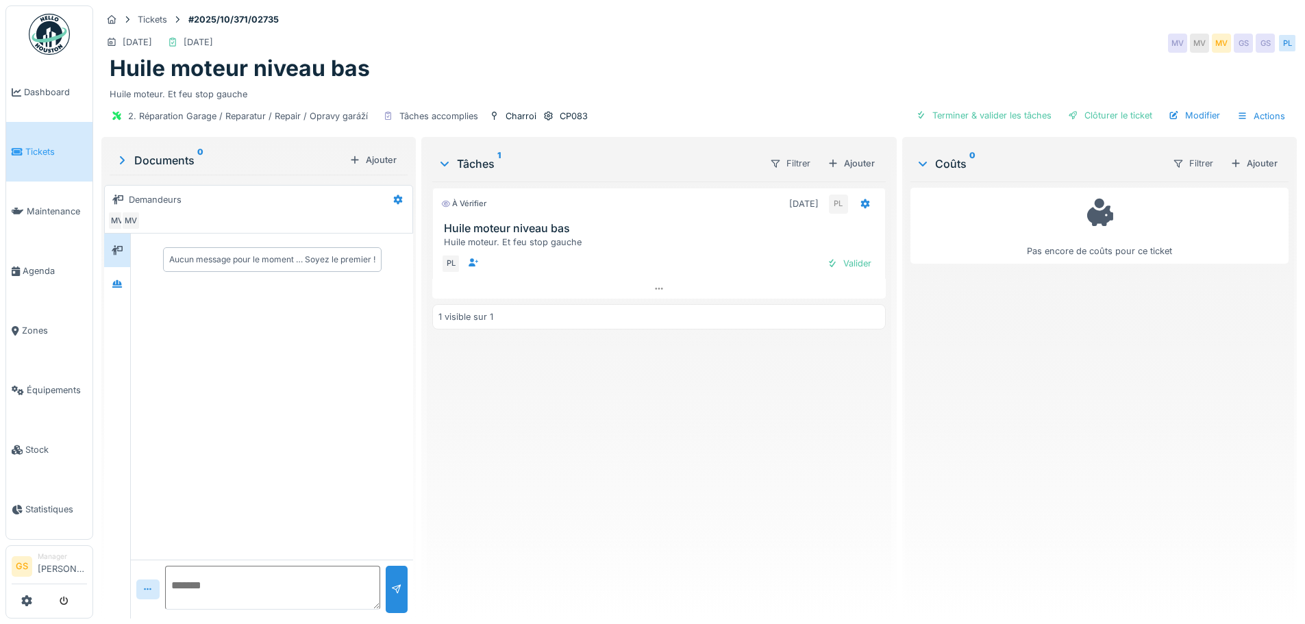
click at [27, 145] on span "Tickets" at bounding box center [56, 151] width 62 height 13
